Goal: Task Accomplishment & Management: Manage account settings

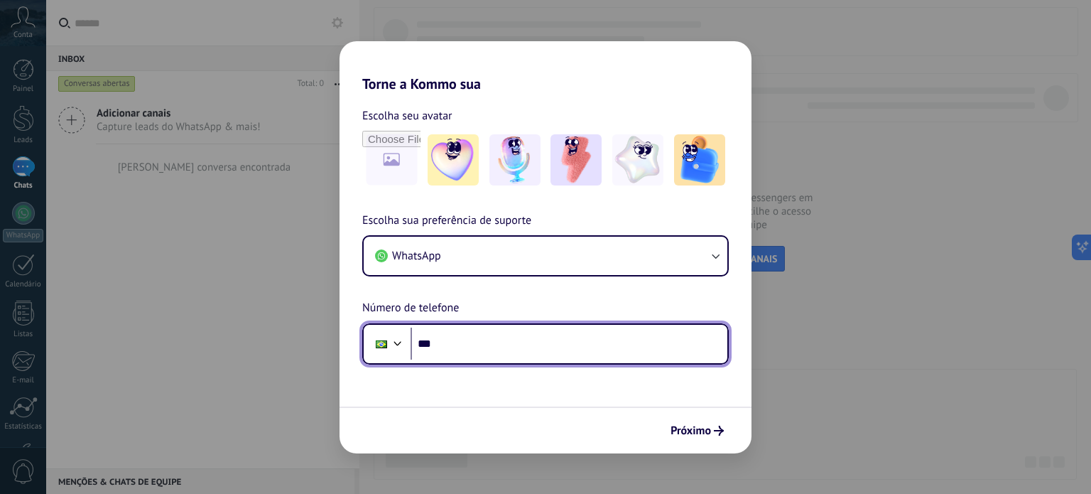
click at [519, 346] on input "***" at bounding box center [569, 343] width 317 height 33
type input "**********"
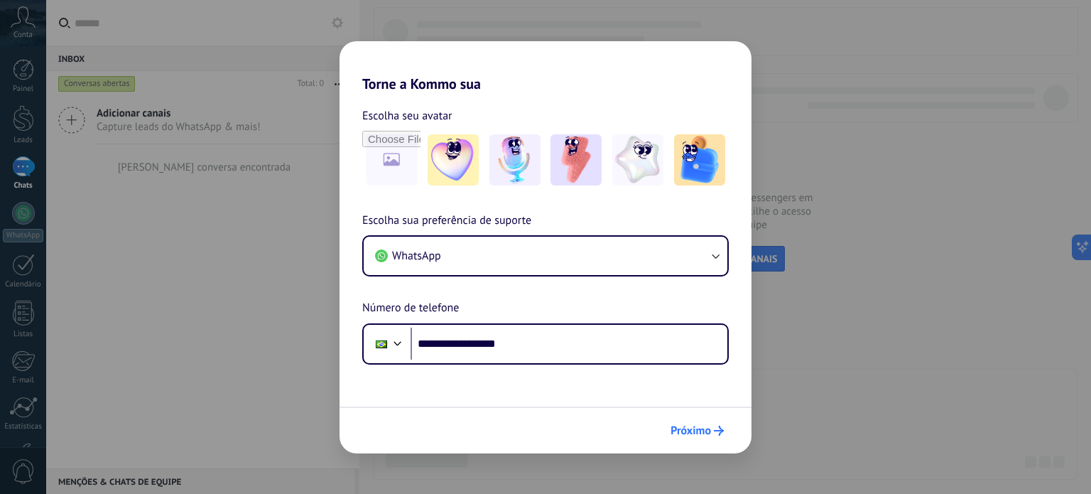
click at [681, 429] on span "Próximo" at bounding box center [691, 431] width 40 height 10
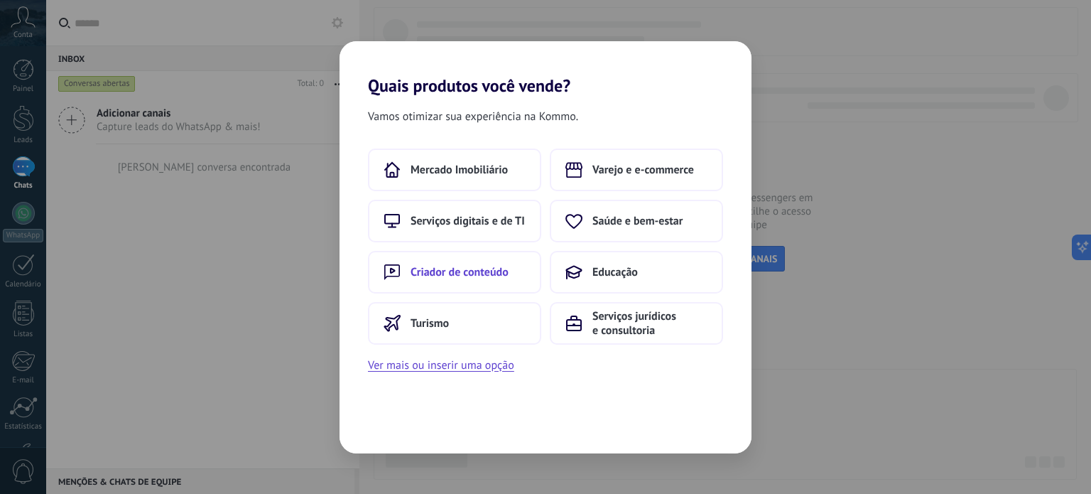
click at [493, 278] on span "Criador de conteúdo" at bounding box center [460, 272] width 98 height 14
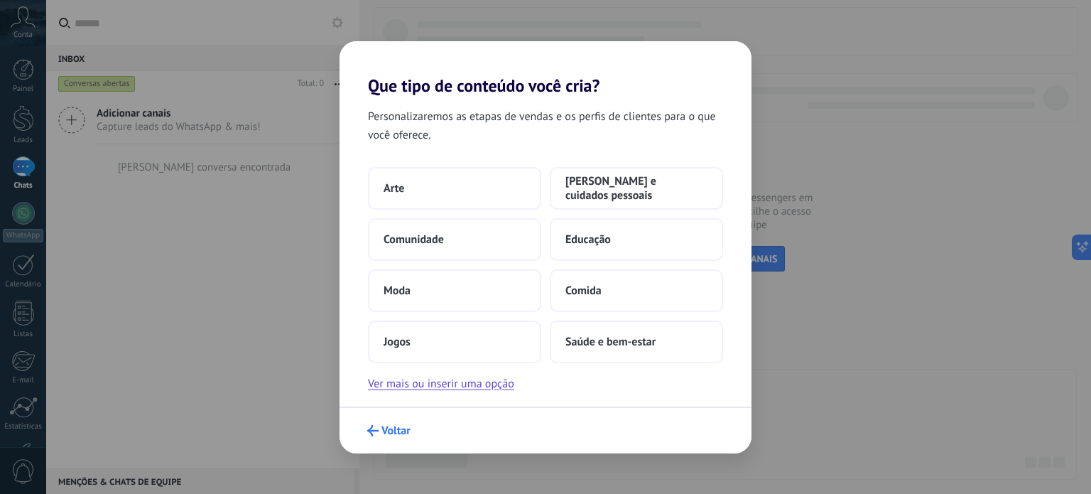
click at [380, 426] on span "Voltar" at bounding box center [388, 430] width 43 height 11
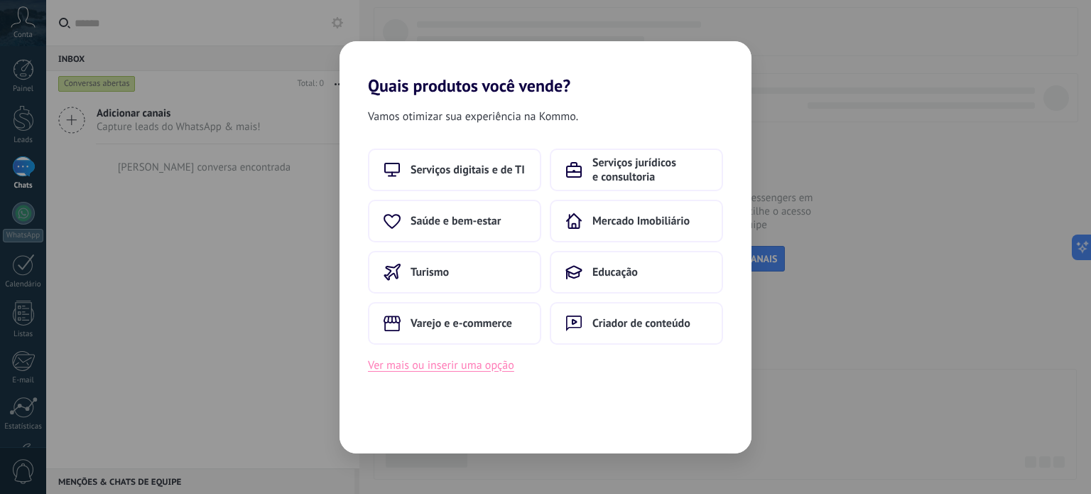
click at [456, 365] on button "Ver mais ou inserir uma opção" at bounding box center [441, 365] width 146 height 18
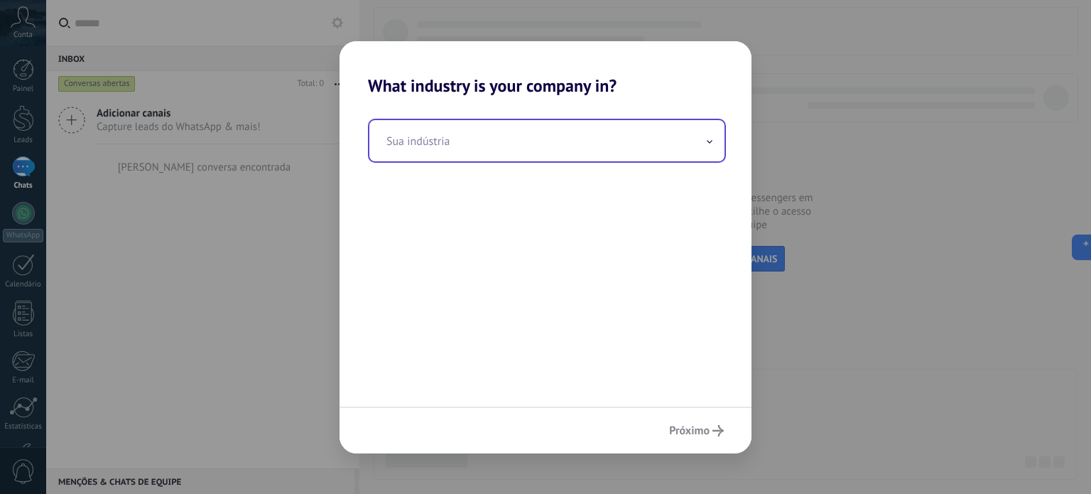
click at [642, 147] on input "text" at bounding box center [546, 140] width 355 height 41
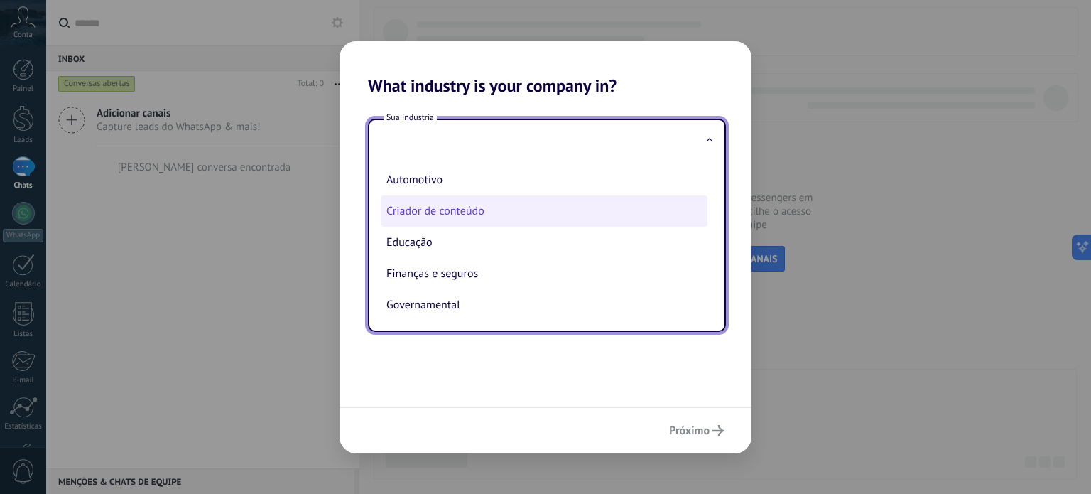
click at [485, 209] on li "Criador de conteúdo" at bounding box center [544, 210] width 327 height 31
type input "**********"
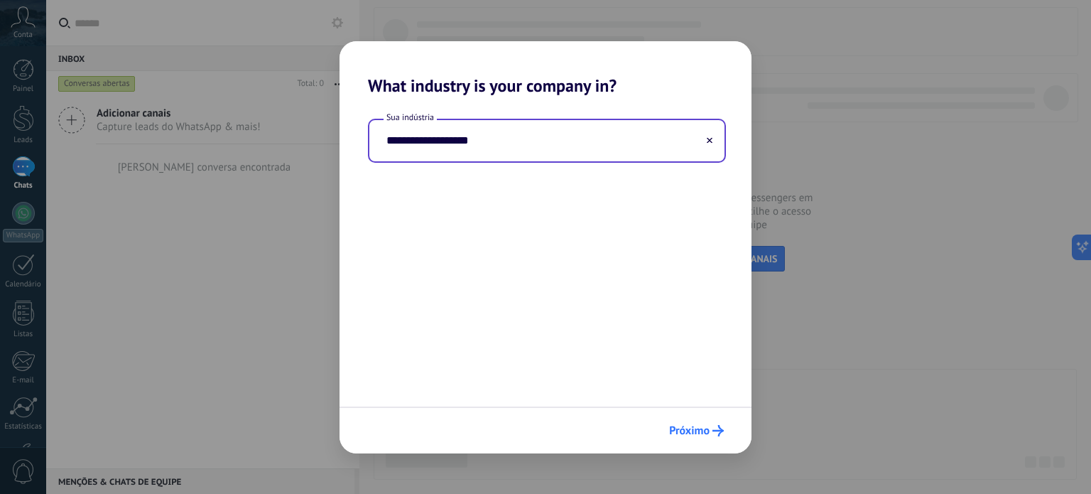
click at [705, 420] on button "Próximo" at bounding box center [696, 430] width 67 height 24
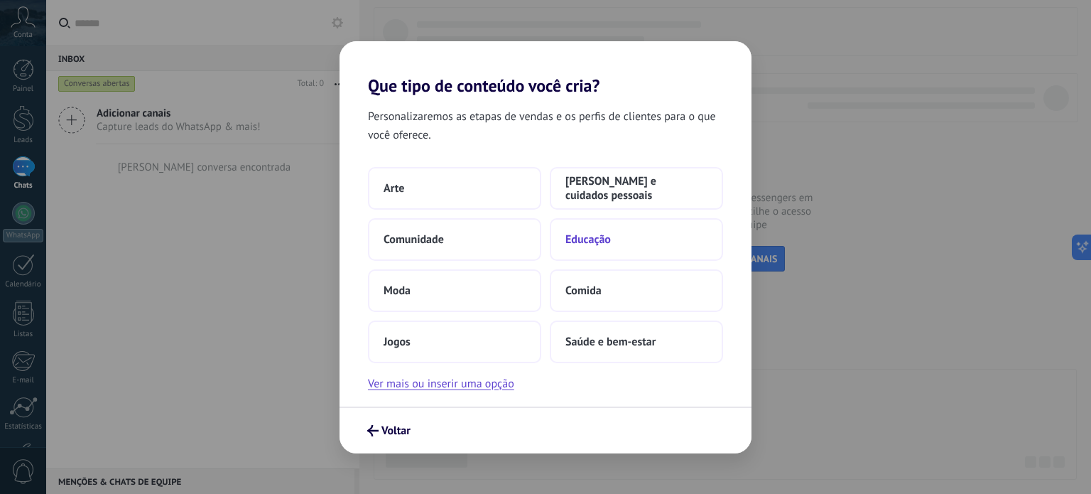
click at [649, 233] on button "Educação" at bounding box center [636, 239] width 173 height 43
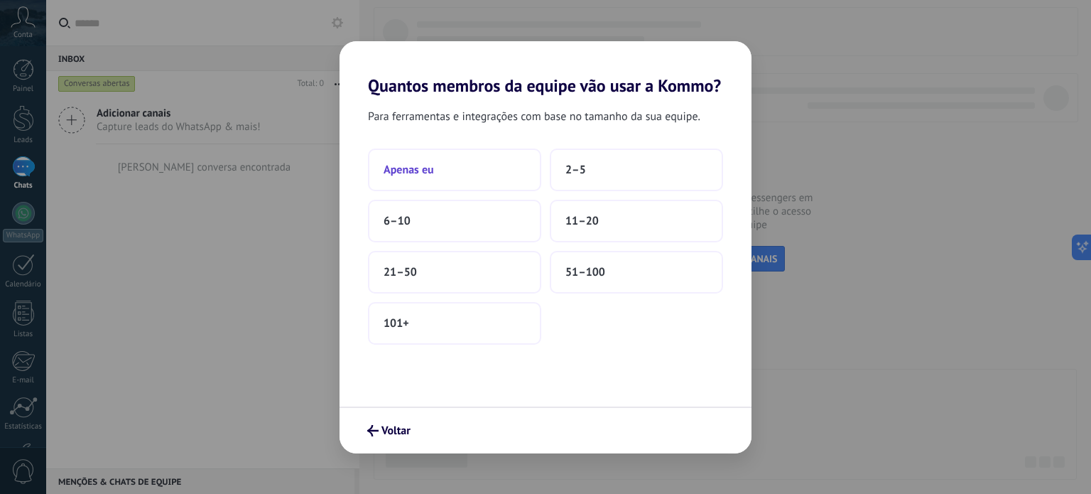
click at [422, 163] on span "Apenas eu" at bounding box center [409, 170] width 50 height 14
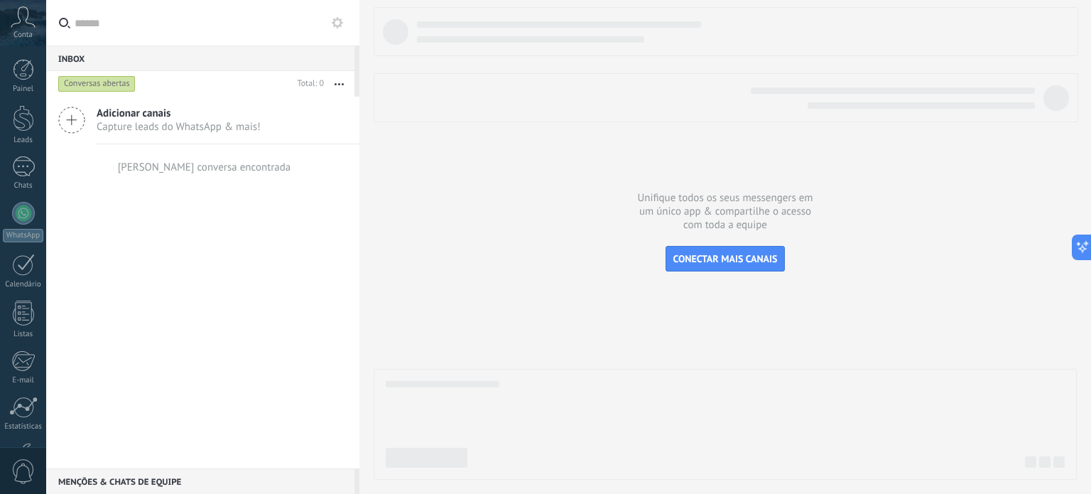
scroll to position [97, 0]
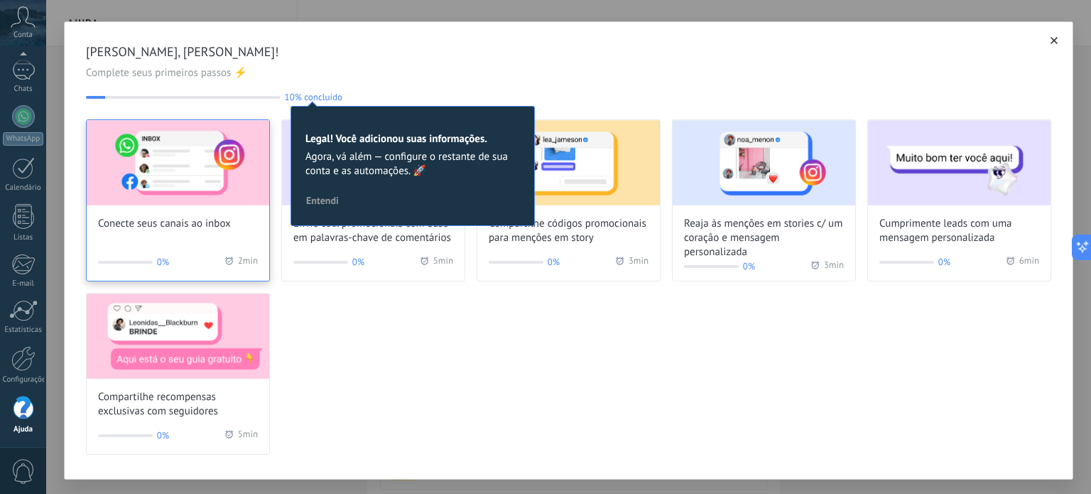
click at [191, 164] on img at bounding box center [178, 162] width 183 height 85
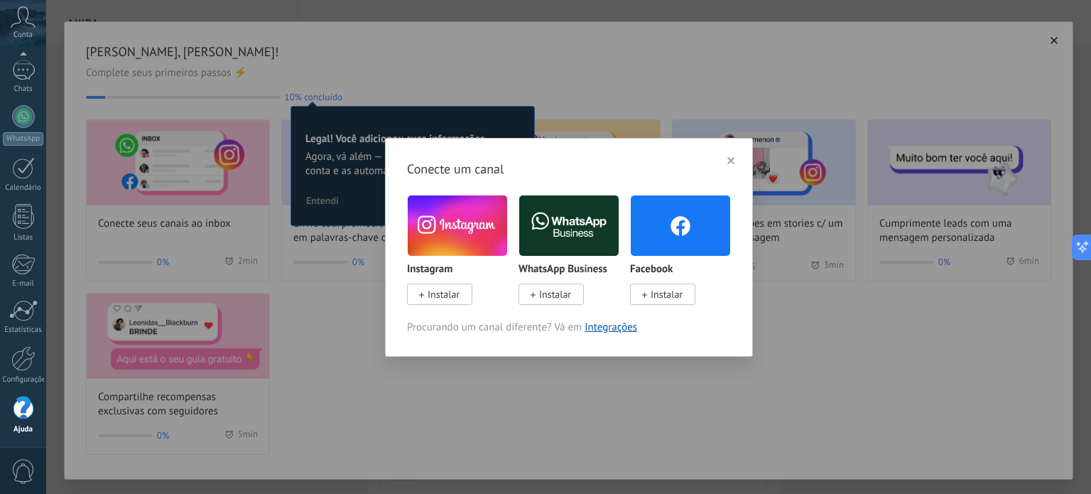
click at [436, 294] on span "Instalar" at bounding box center [444, 294] width 32 height 13
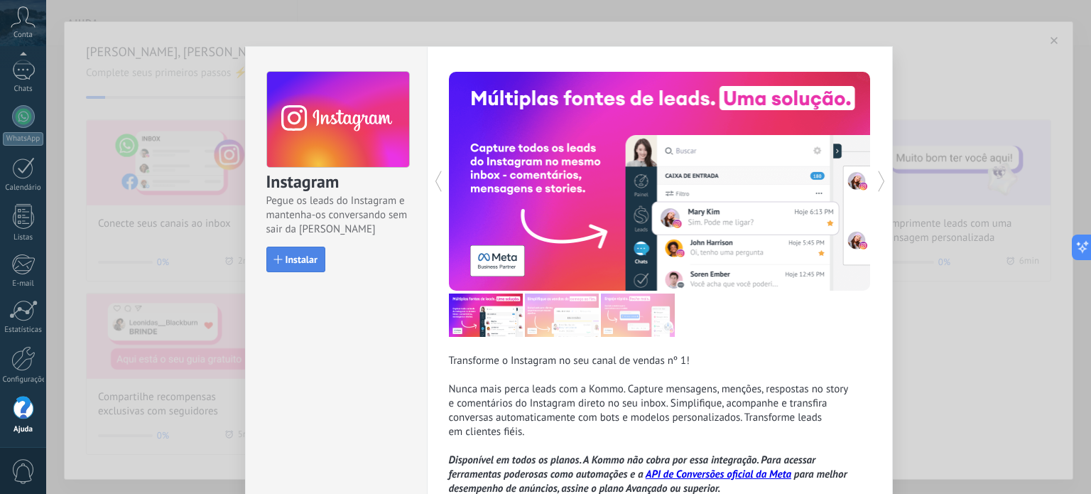
click at [293, 261] on span "Instalar" at bounding box center [302, 259] width 32 height 10
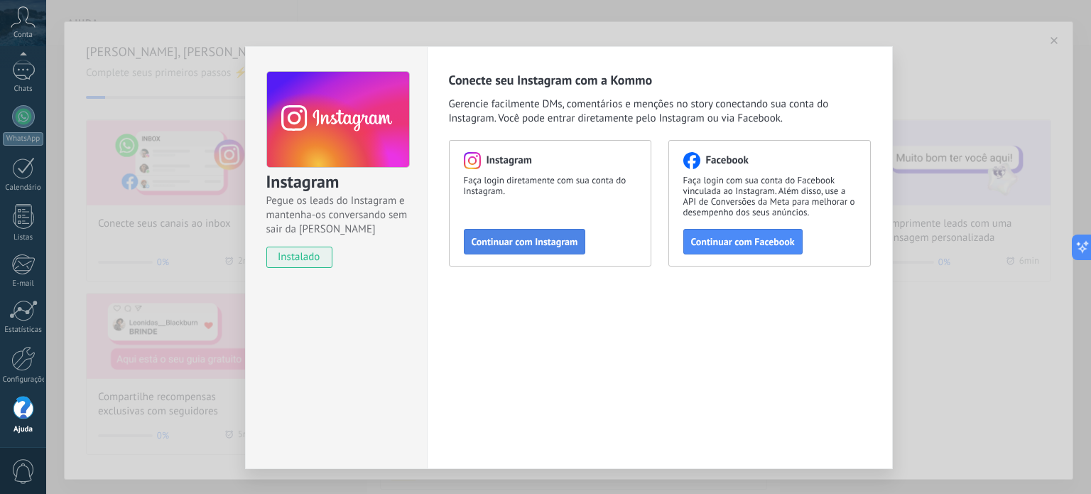
click at [523, 244] on span "Continuar com Instagram" at bounding box center [525, 242] width 107 height 10
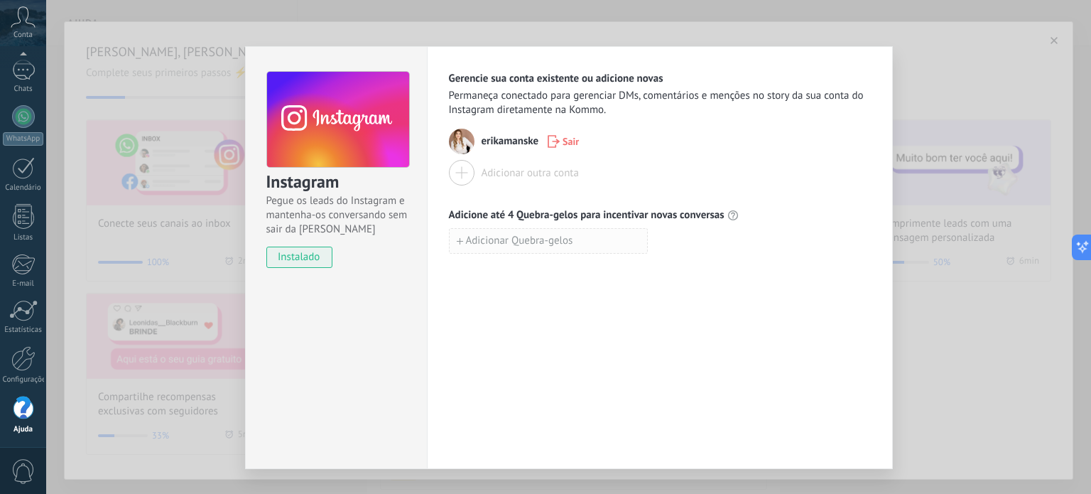
click at [489, 236] on span "Adicionar Quebra-gelos" at bounding box center [519, 241] width 107 height 10
type input "**********"
drag, startPoint x: 792, startPoint y: 298, endPoint x: 776, endPoint y: 298, distance: 15.6
click at [776, 298] on div "**********" at bounding box center [660, 257] width 466 height 423
click at [460, 171] on div at bounding box center [462, 173] width 26 height 26
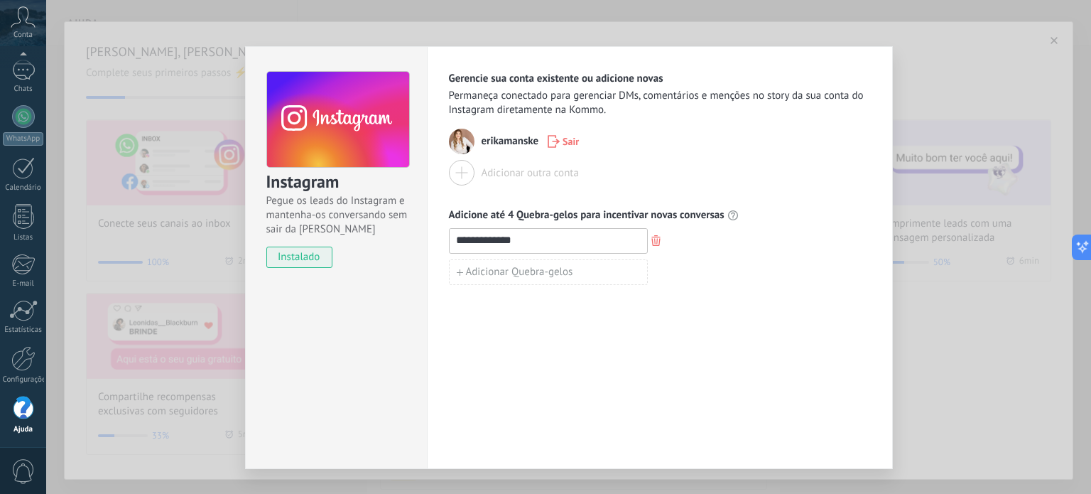
click at [550, 170] on div "Adicionar outra conta" at bounding box center [530, 172] width 97 height 13
click at [460, 167] on div at bounding box center [462, 173] width 26 height 26
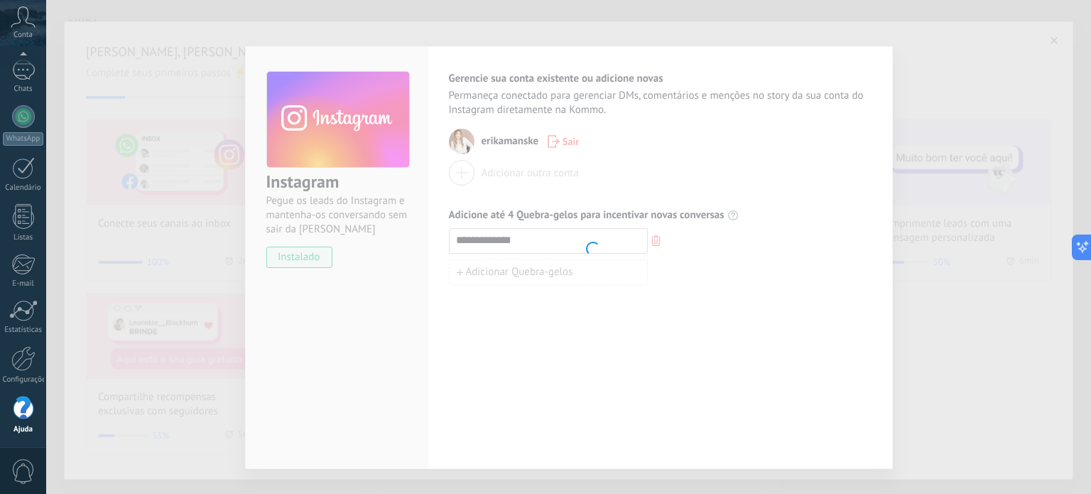
click at [191, 239] on body ".abccls-1,.abccls-2{fill-rule:evenodd}.abccls-2{fill:#fff} .abfcls-1{fill:none}…" at bounding box center [545, 247] width 1091 height 494
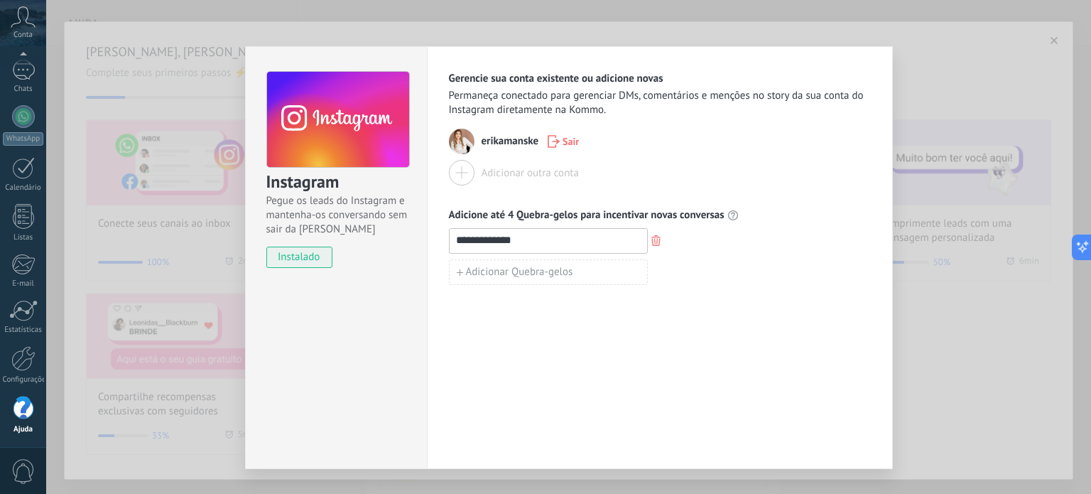
click at [191, 239] on div "**********" at bounding box center [568, 247] width 1045 height 494
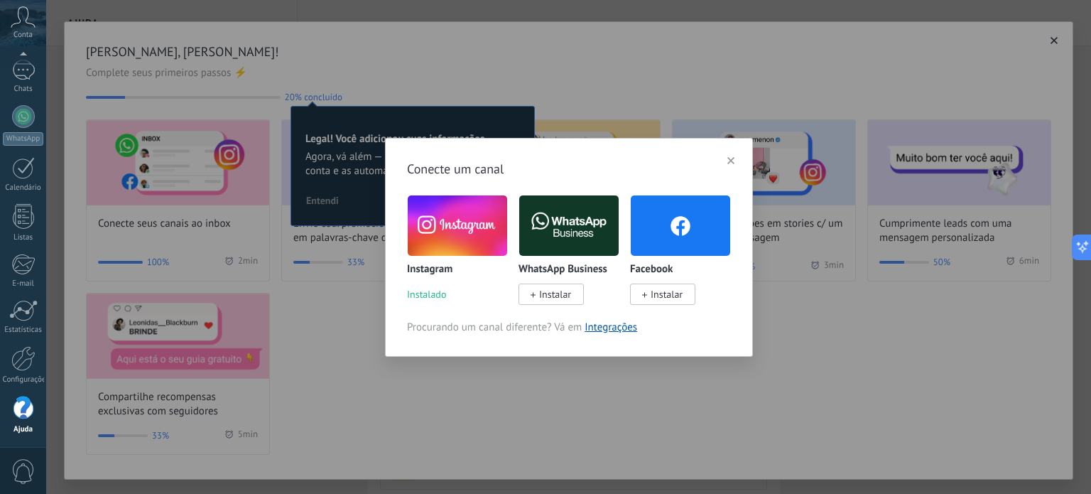
click at [654, 295] on span "Instalar" at bounding box center [667, 294] width 32 height 13
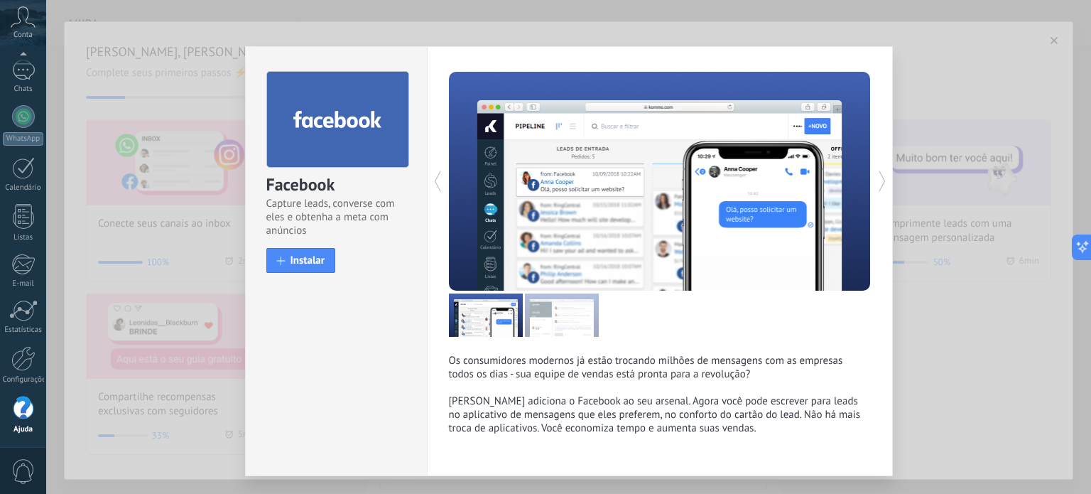
click at [179, 258] on div "Facebook Capture leads, converse com eles e obtenha a meta com anúncios install…" at bounding box center [568, 247] width 1045 height 494
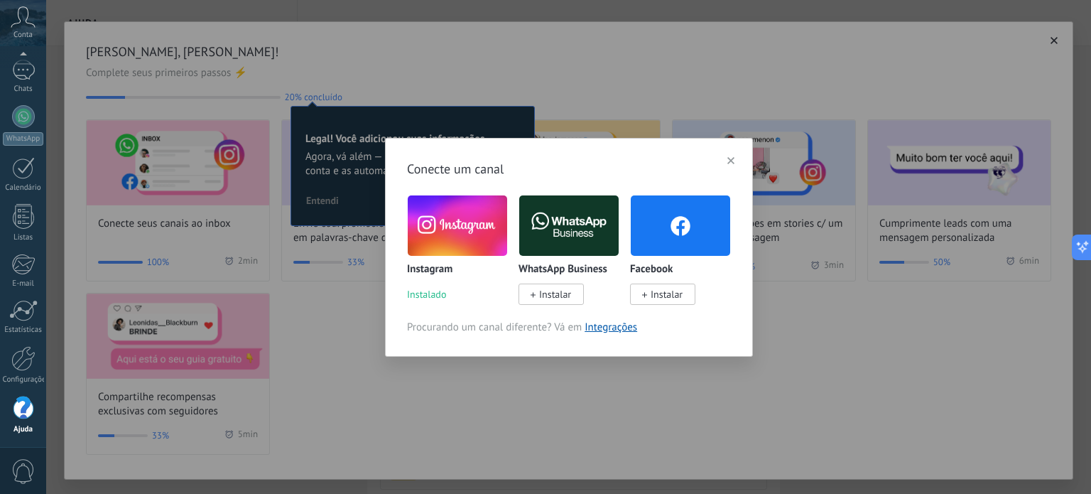
click at [727, 161] on icon "button" at bounding box center [730, 160] width 7 height 7
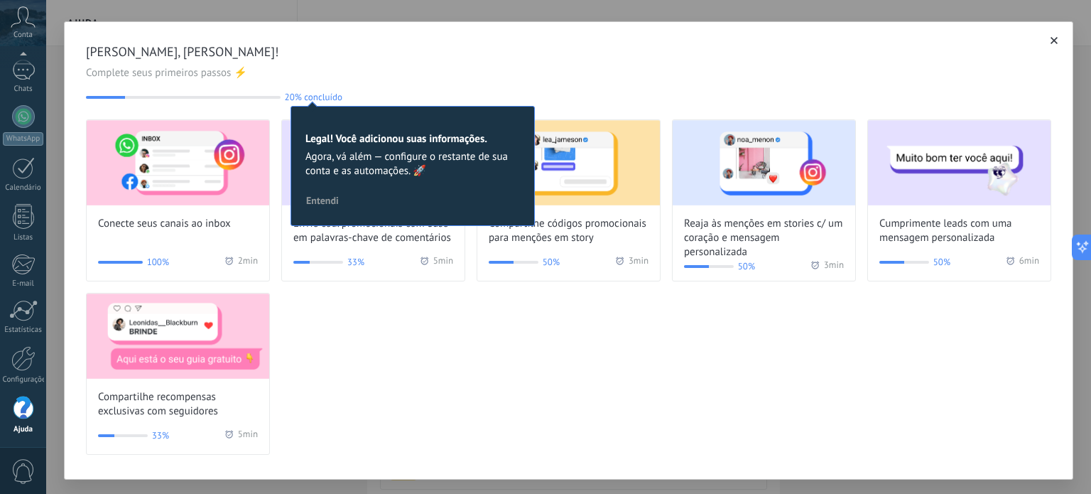
click at [458, 343] on div "Conecte seus canais ao inbox 100% 2 min Envie cód. promocionais com base em pal…" at bounding box center [568, 286] width 965 height 335
click at [401, 59] on span "[PERSON_NAME], [PERSON_NAME]!" at bounding box center [568, 51] width 965 height 17
click at [1051, 40] on icon "button" at bounding box center [1054, 40] width 7 height 7
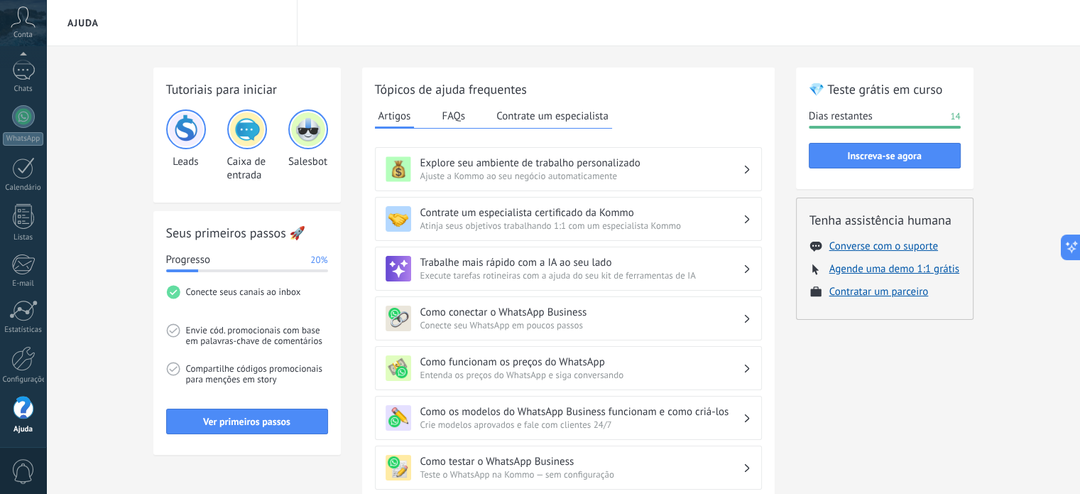
click at [904, 428] on div "💎 Teste grátis em curso Dias restantes 14 Inscreva-se agora Tenha assistência h…" at bounding box center [885, 487] width 178 height 840
click at [270, 335] on span "Envie cód. promocionais com base em palavras-chave de comentários" at bounding box center [257, 342] width 142 height 38
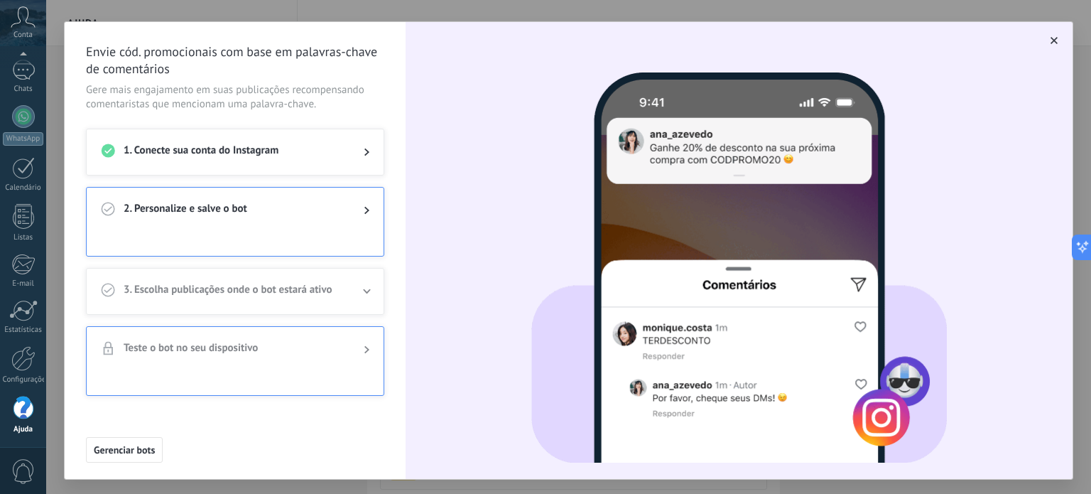
click at [343, 204] on div at bounding box center [355, 210] width 28 height 17
click at [364, 204] on div at bounding box center [355, 210] width 28 height 17
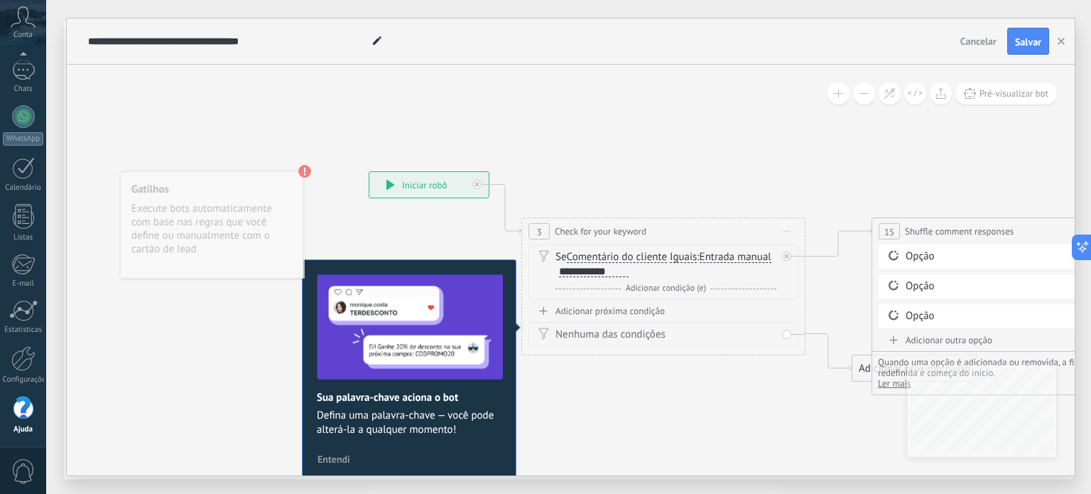
click at [597, 232] on span "Check for your keyword" at bounding box center [601, 230] width 92 height 13
click at [593, 261] on span "Comentário do cliente" at bounding box center [617, 256] width 100 height 11
click at [593, 261] on button "Comentário do cliente" at bounding box center [649, 257] width 178 height 26
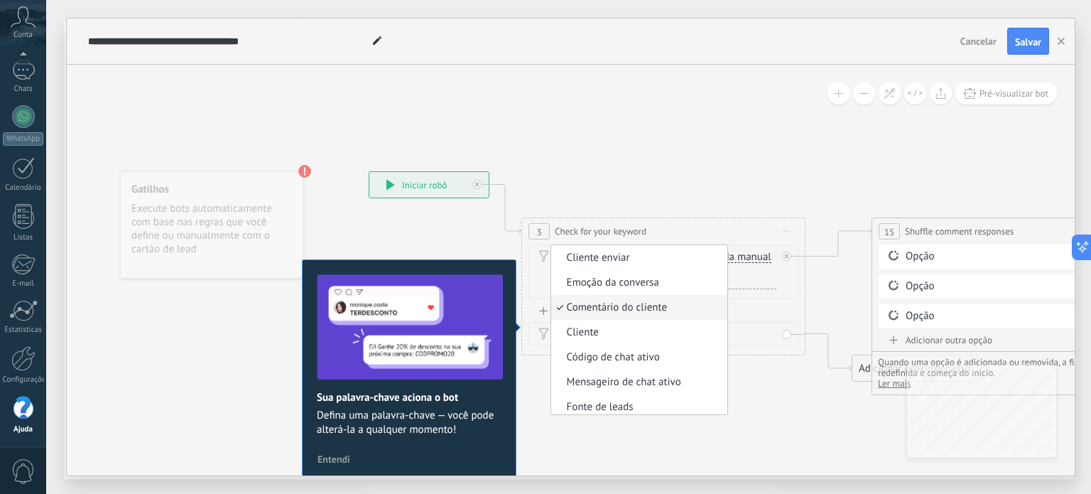
click at [582, 306] on span "Comentário do cliente" at bounding box center [637, 307] width 172 height 14
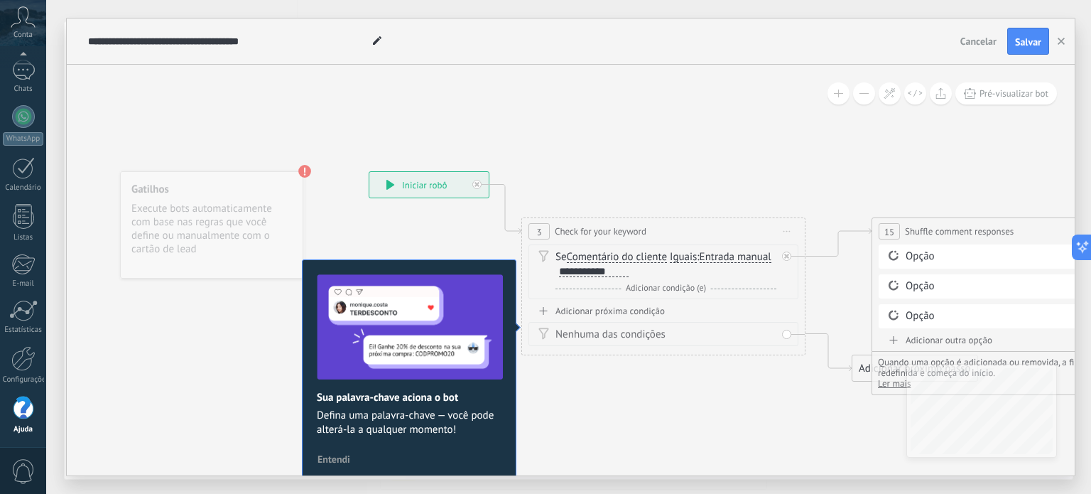
click at [923, 258] on div "Opção" at bounding box center [1016, 256] width 221 height 14
click at [887, 228] on span "15" at bounding box center [889, 232] width 10 height 12
click at [888, 227] on span "15" at bounding box center [889, 232] width 10 height 12
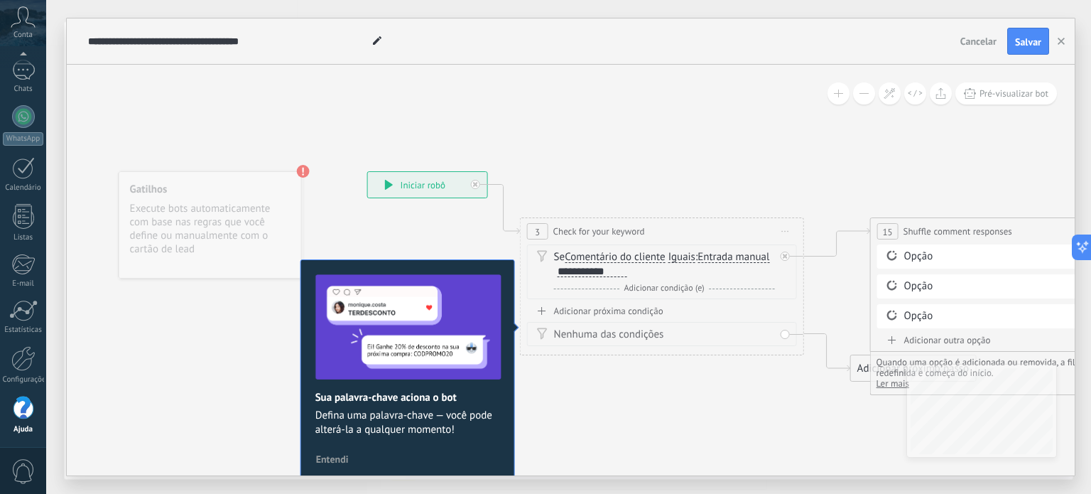
click at [376, 39] on icon at bounding box center [377, 40] width 9 height 9
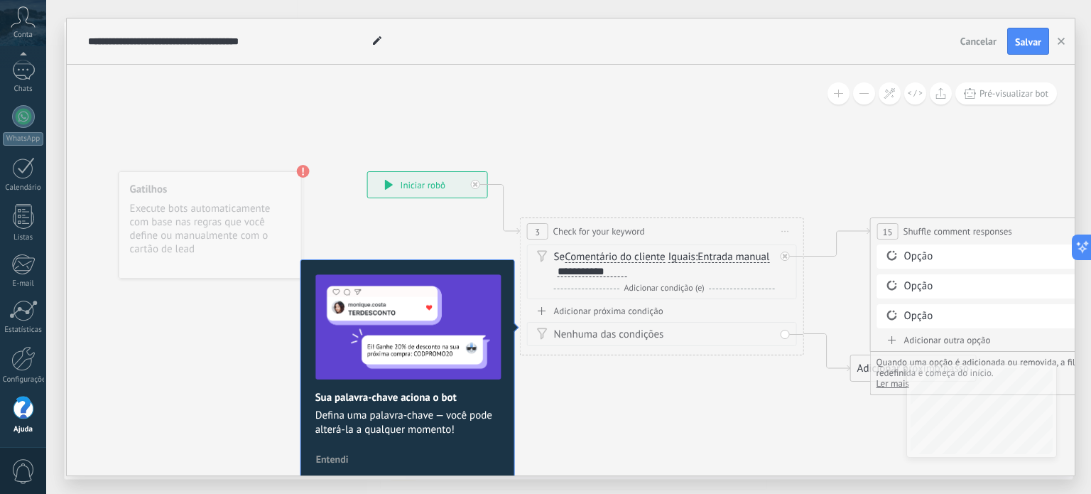
click at [329, 456] on span "Entendi" at bounding box center [332, 459] width 33 height 10
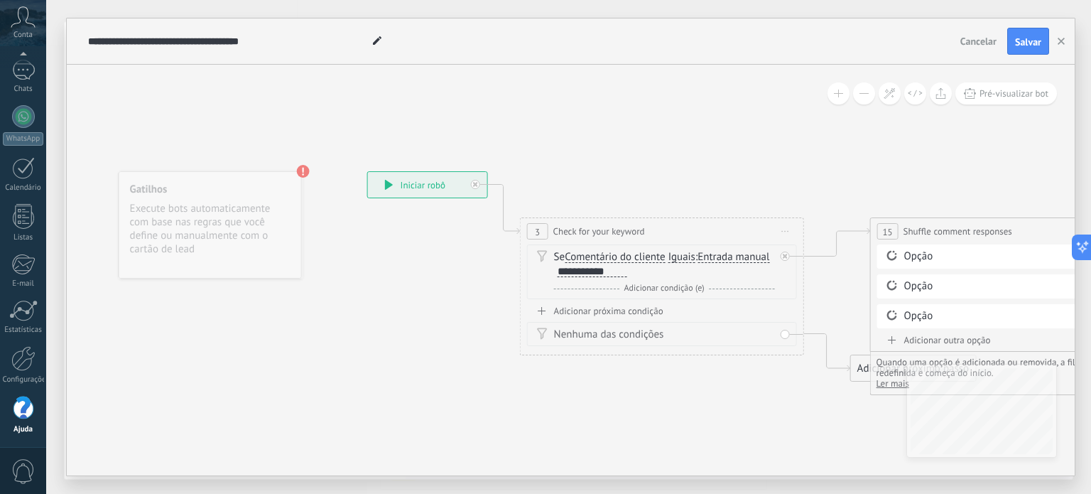
click at [305, 173] on use at bounding box center [303, 171] width 13 height 13
click at [734, 255] on span "Entrada manual" at bounding box center [734, 256] width 72 height 11
click at [734, 255] on button "Entrada manual" at bounding box center [779, 257] width 178 height 26
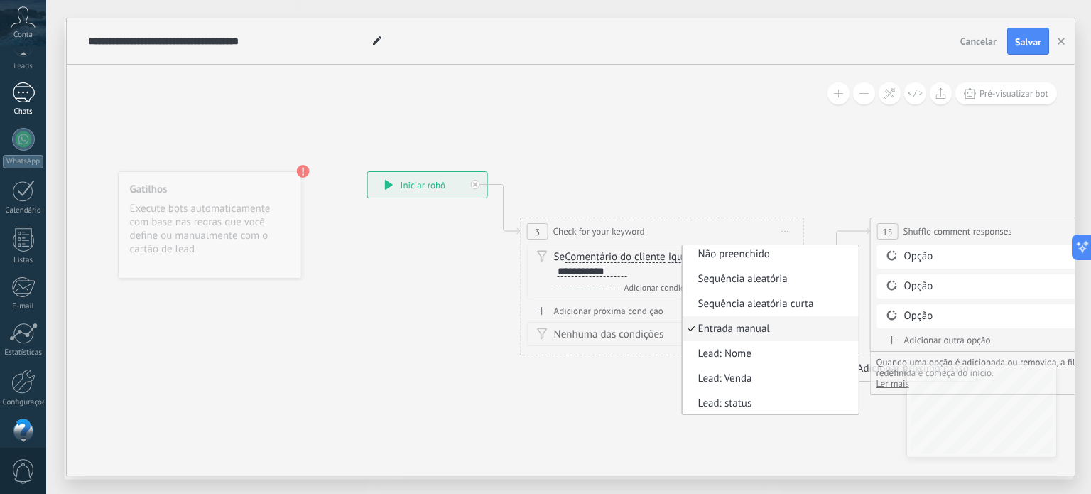
scroll to position [97, 0]
click at [26, 75] on div at bounding box center [23, 70] width 23 height 21
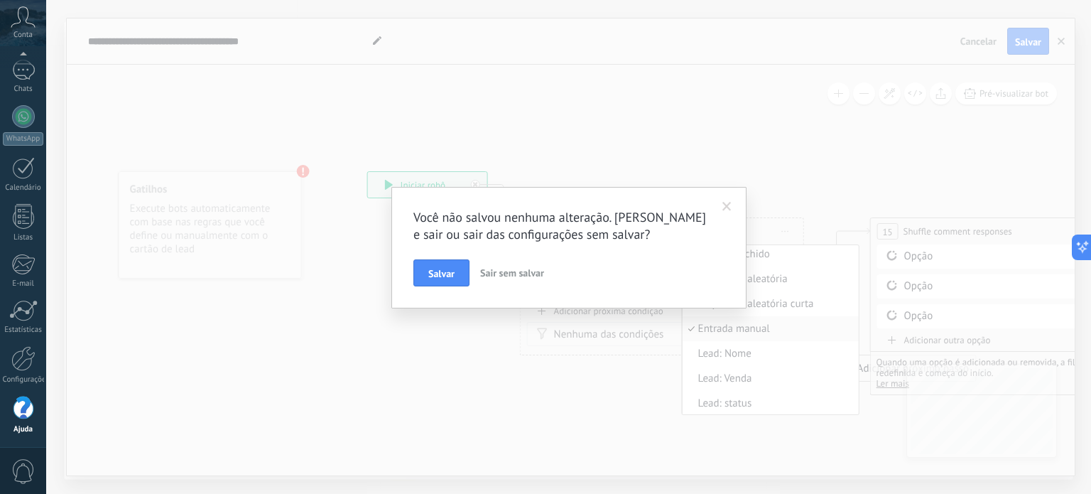
click at [516, 272] on span "Sair sem salvar" at bounding box center [512, 272] width 64 height 13
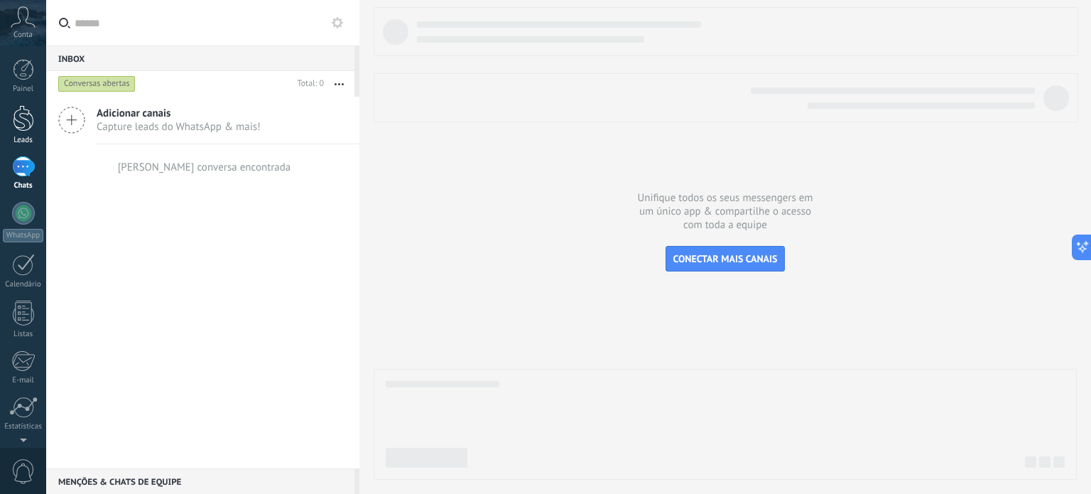
click at [23, 120] on div at bounding box center [23, 118] width 21 height 26
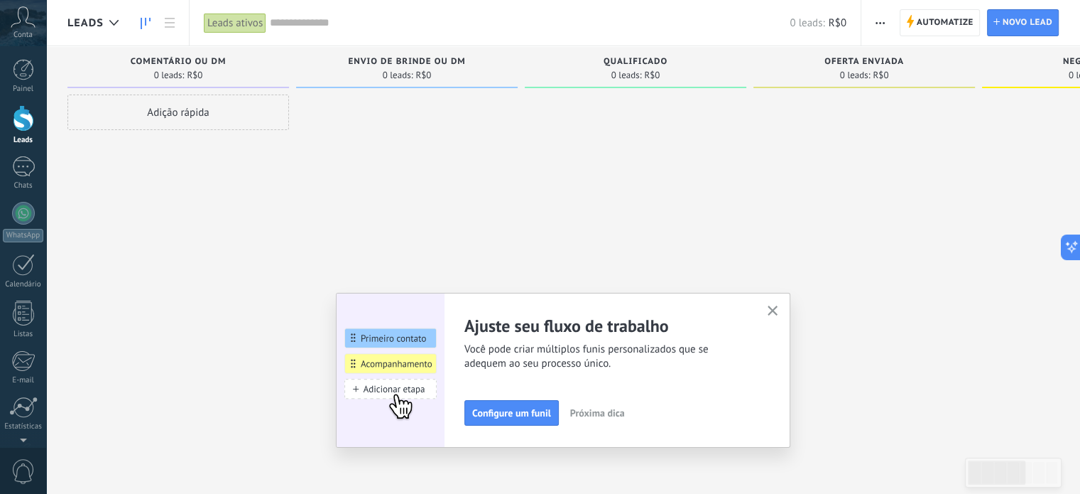
click at [776, 305] on button "button" at bounding box center [773, 311] width 18 height 19
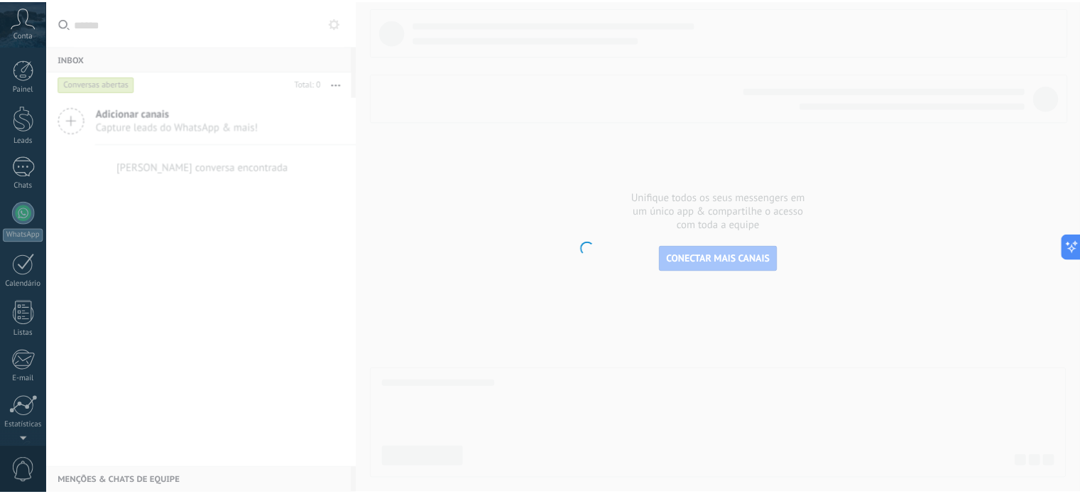
scroll to position [97, 0]
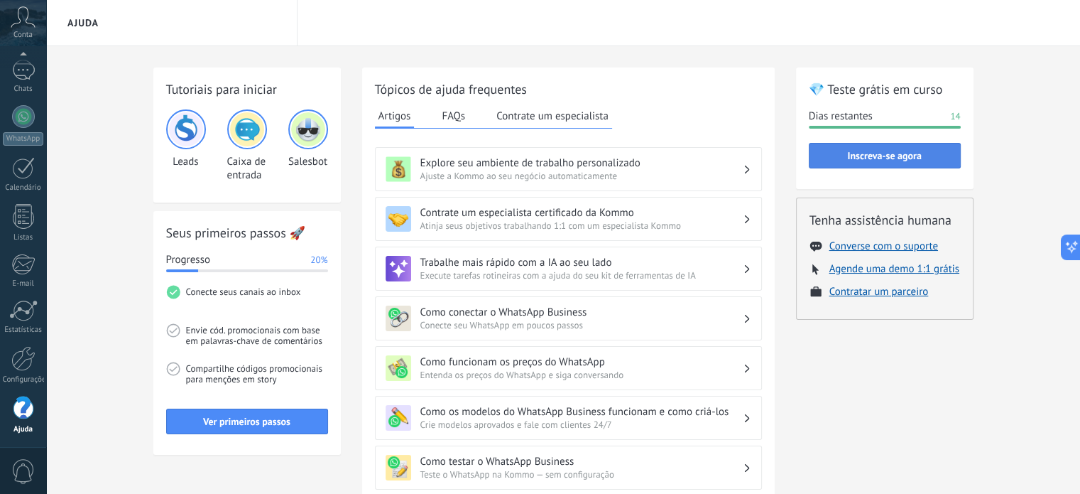
click at [879, 153] on span "Inscreva-se agora" at bounding box center [884, 156] width 74 height 10
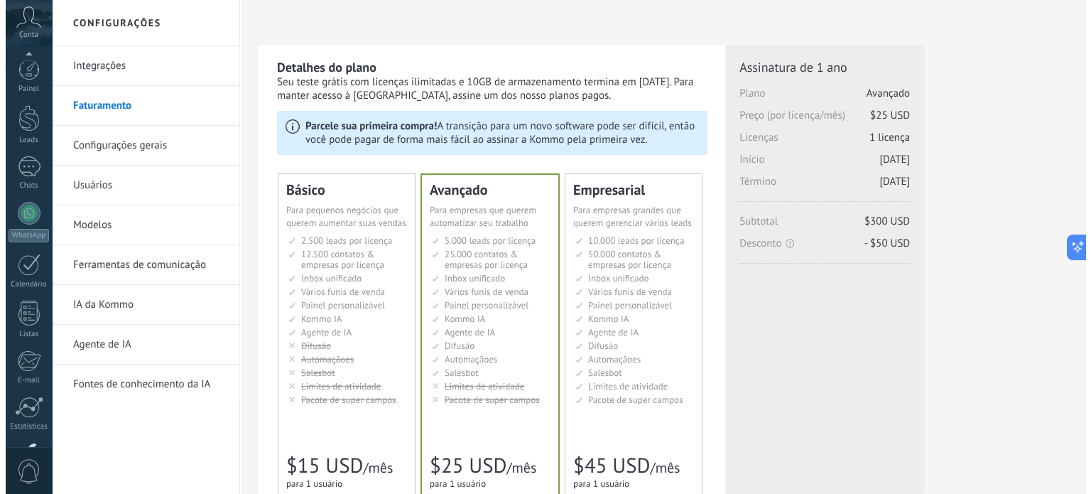
scroll to position [97, 0]
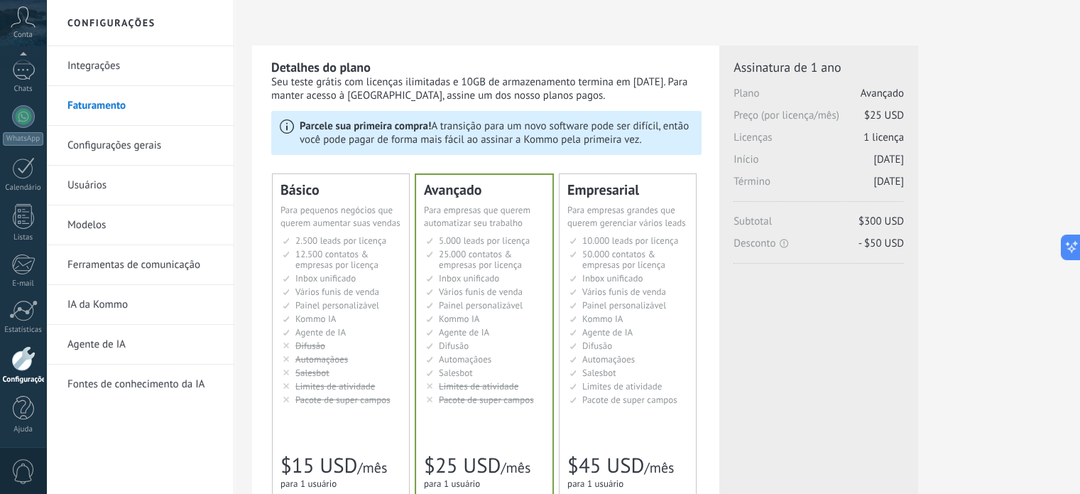
click at [109, 303] on link "IA da Kommo" at bounding box center [143, 305] width 152 height 40
